Goal: Task Accomplishment & Management: Complete application form

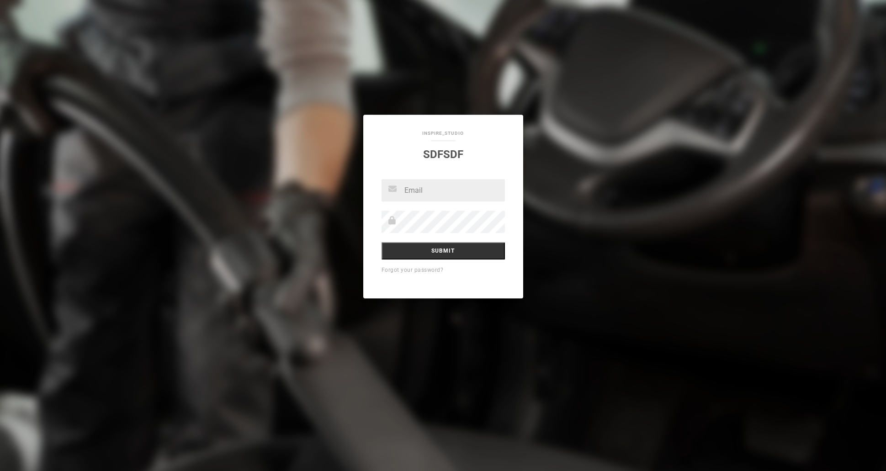
click at [446, 191] on input "text" at bounding box center [443, 191] width 123 height 22
type input "[EMAIL_ADDRESS][PERSON_NAME][DOMAIN_NAME]"
click at [443, 197] on input "[EMAIL_ADDRESS][PERSON_NAME][DOMAIN_NAME]" at bounding box center [443, 191] width 123 height 22
click at [427, 191] on input "[EMAIL_ADDRESS][PERSON_NAME][DOMAIN_NAME]" at bounding box center [443, 191] width 123 height 22
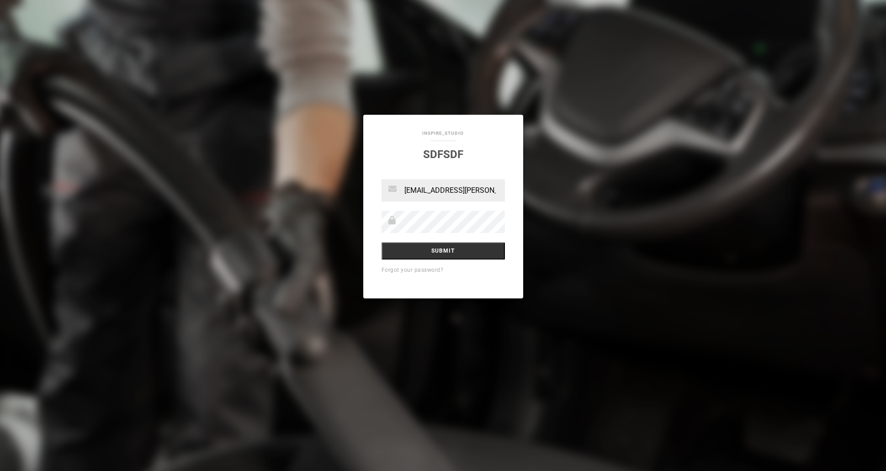
click at [424, 191] on input "[EMAIL_ADDRESS][PERSON_NAME][DOMAIN_NAME]" at bounding box center [443, 191] width 123 height 22
click at [418, 191] on input "[EMAIL_ADDRESS][PERSON_NAME][DOMAIN_NAME]" at bounding box center [443, 191] width 123 height 22
click at [451, 252] on input "Submit" at bounding box center [443, 251] width 123 height 17
